Goal: Task Accomplishment & Management: Use online tool/utility

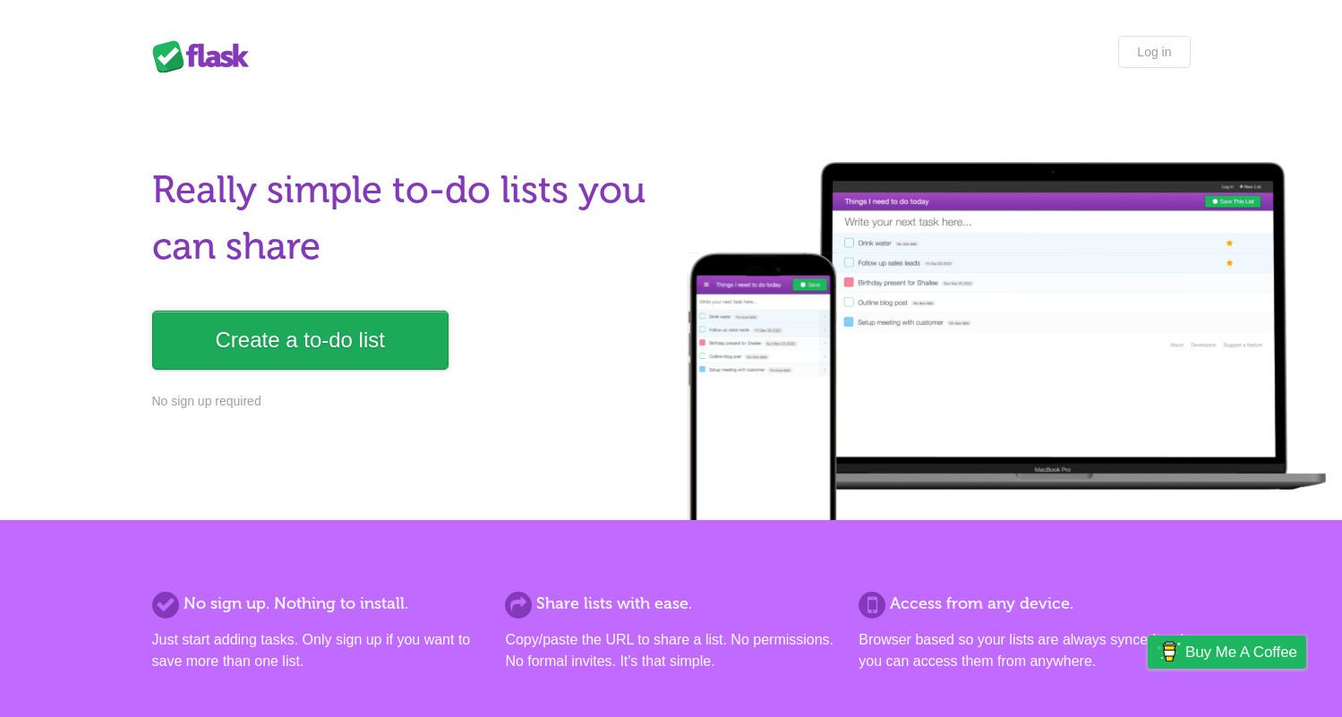
click at [221, 338] on link "Create a to-do list" at bounding box center [300, 340] width 296 height 59
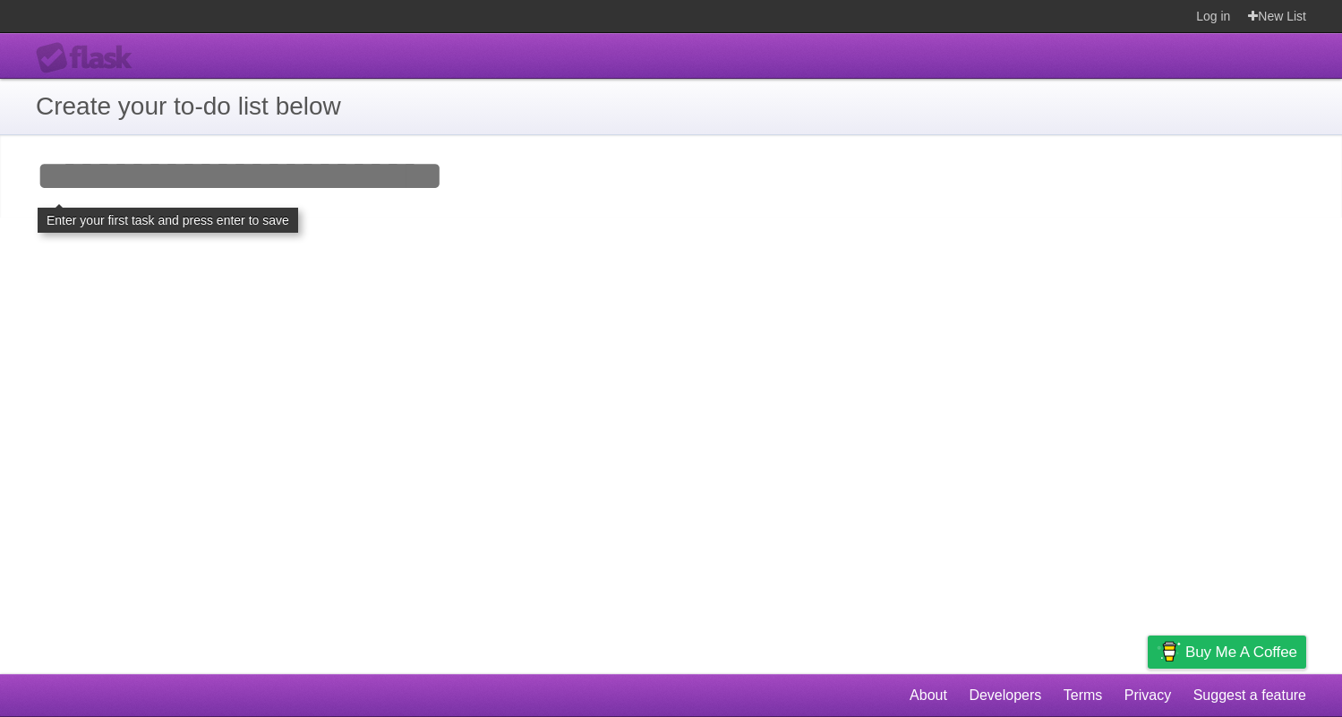
click at [263, 170] on input "Add your first task" at bounding box center [671, 176] width 1342 height 82
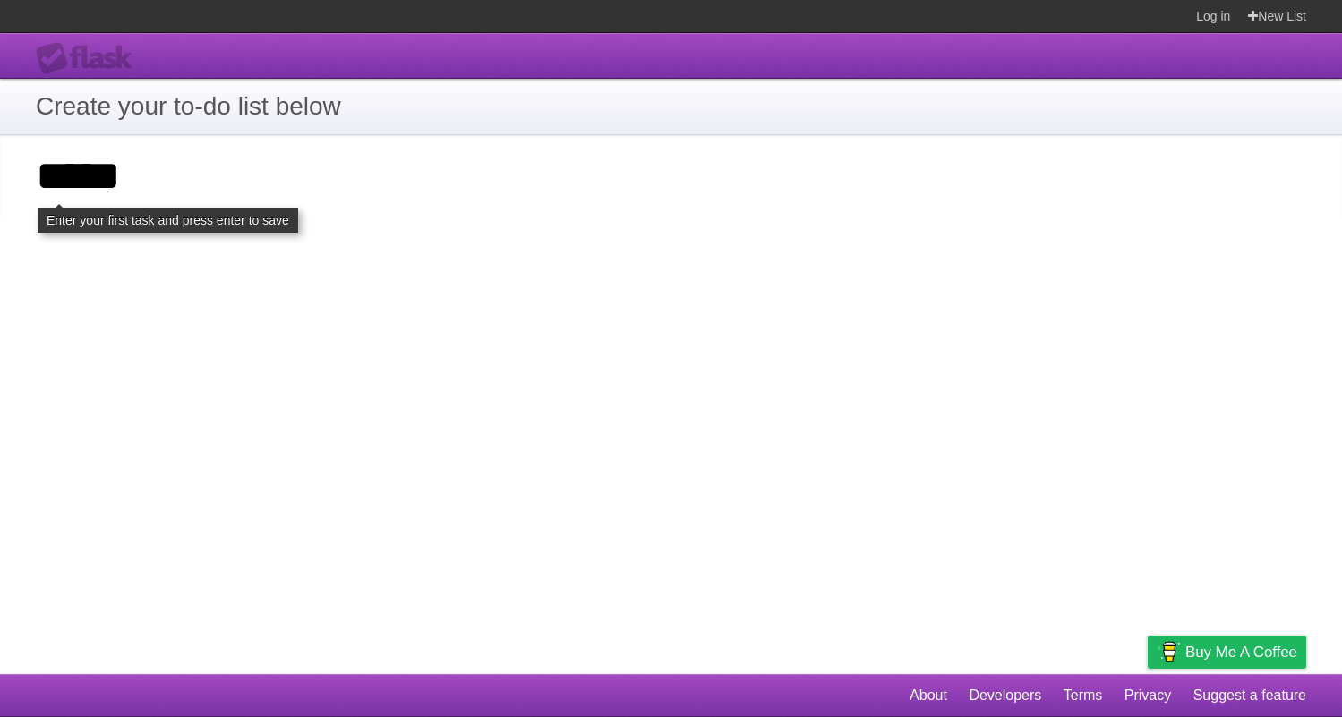
type input "*****"
click input "**********" at bounding box center [0, 0] width 0 height 0
